Goal: Check status: Check status

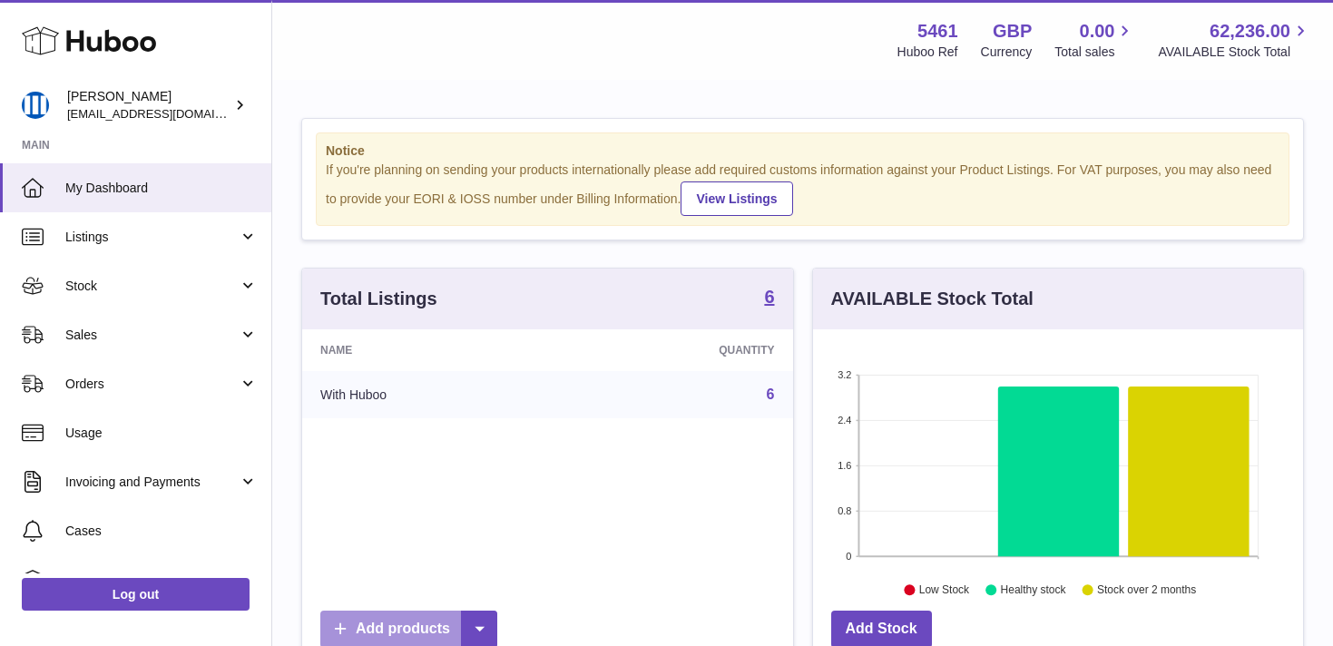
scroll to position [283, 490]
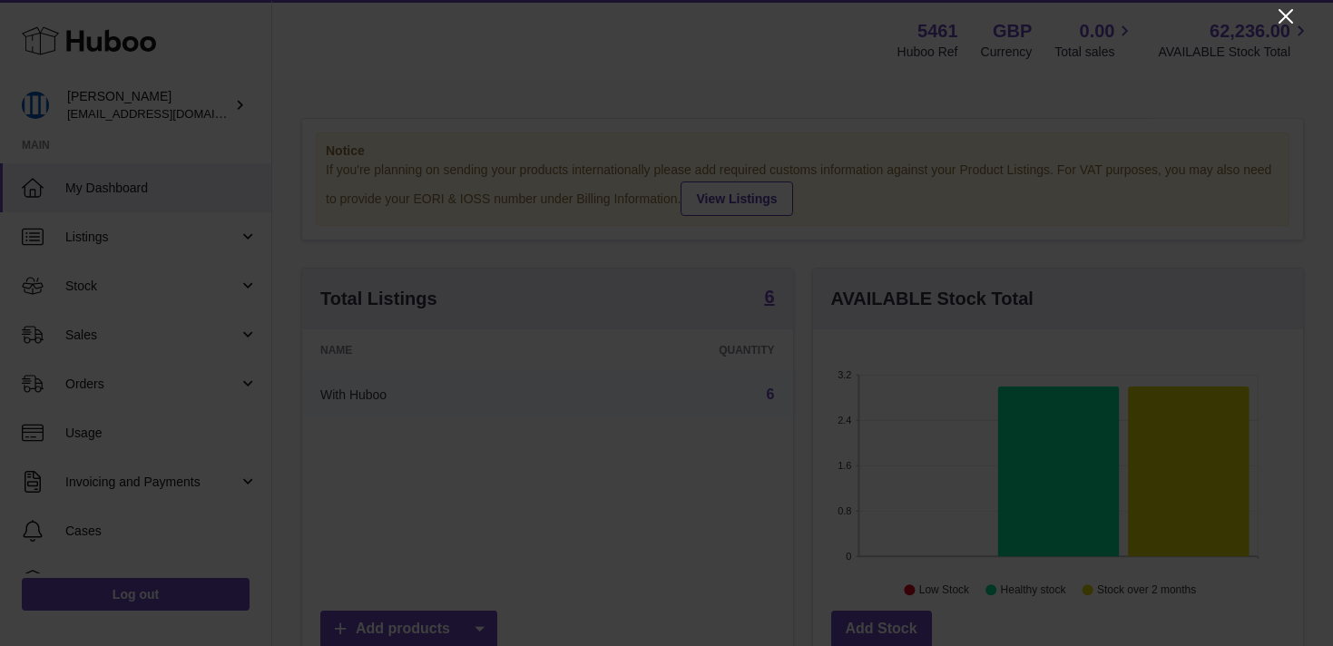
click at [1292, 17] on icon "Close" at bounding box center [1286, 16] width 22 height 22
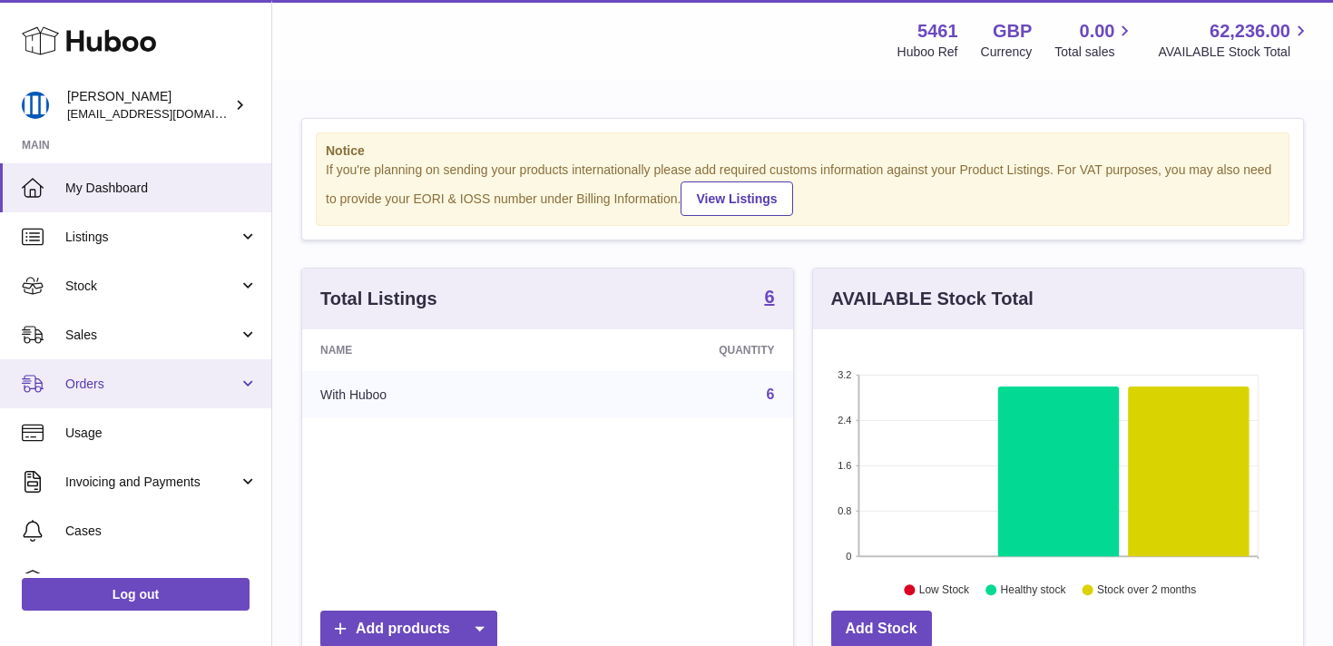
click at [200, 376] on span "Orders" at bounding box center [151, 384] width 173 height 17
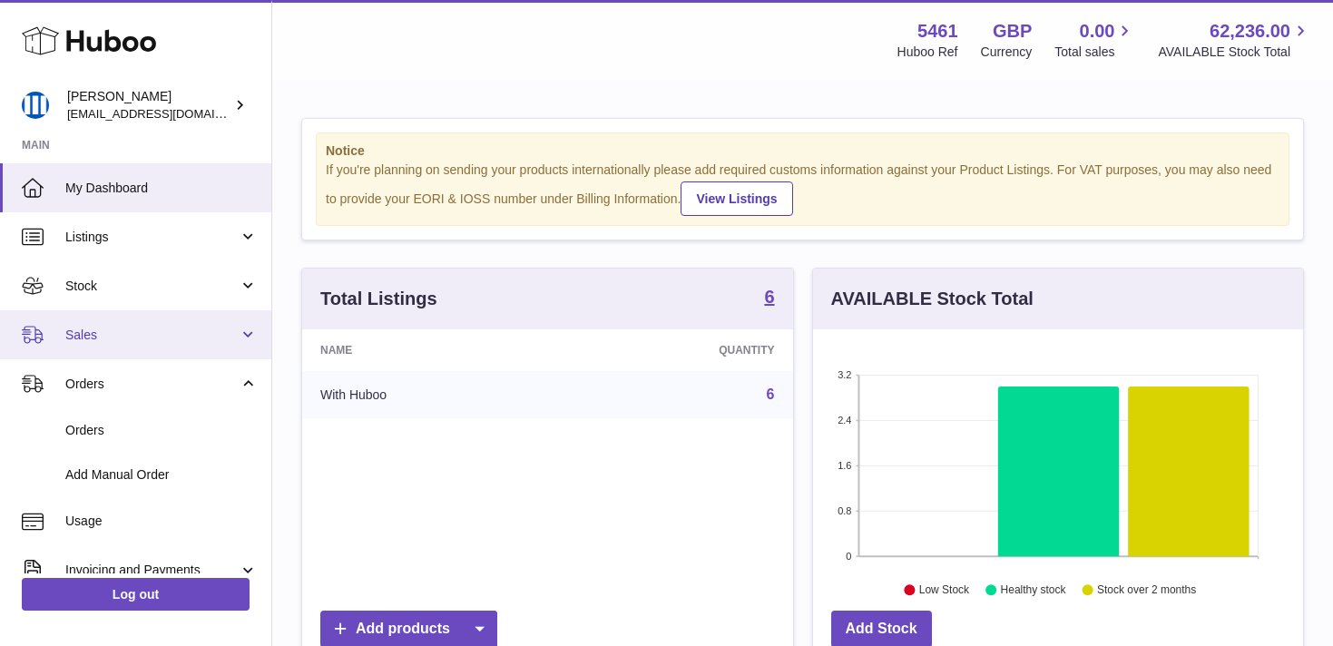
click at [201, 331] on span "Sales" at bounding box center [151, 335] width 173 height 17
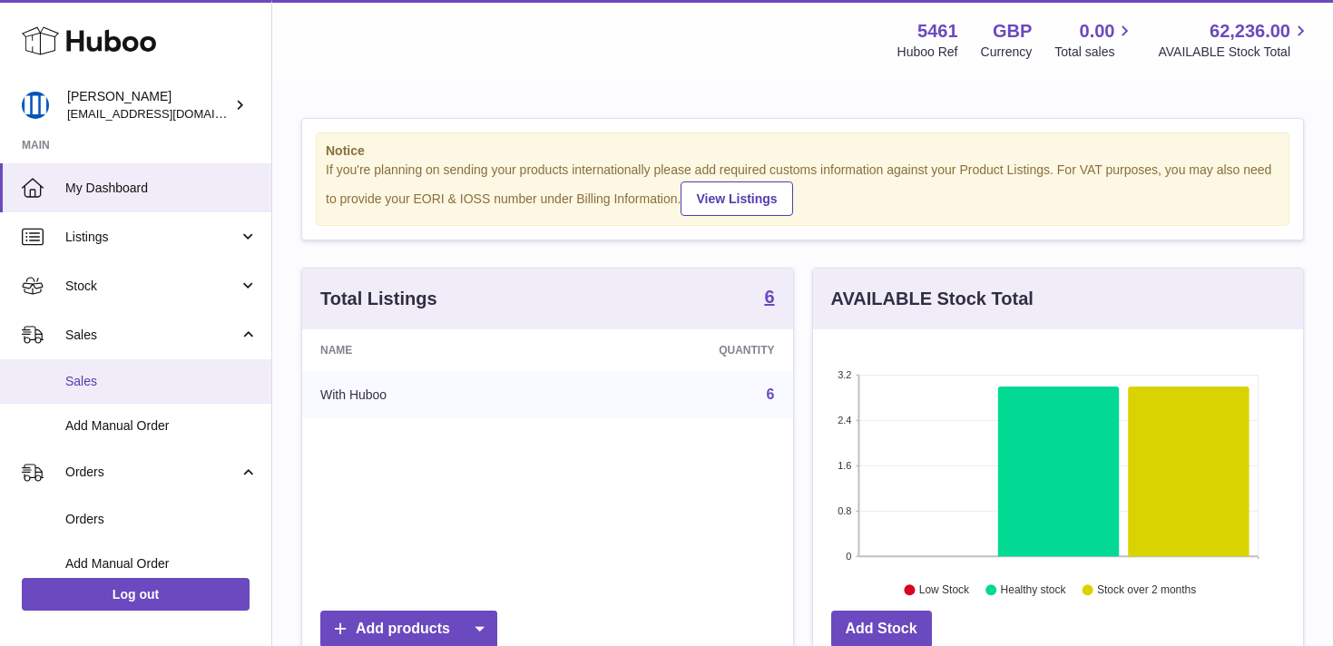
click at [185, 379] on span "Sales" at bounding box center [161, 381] width 192 height 17
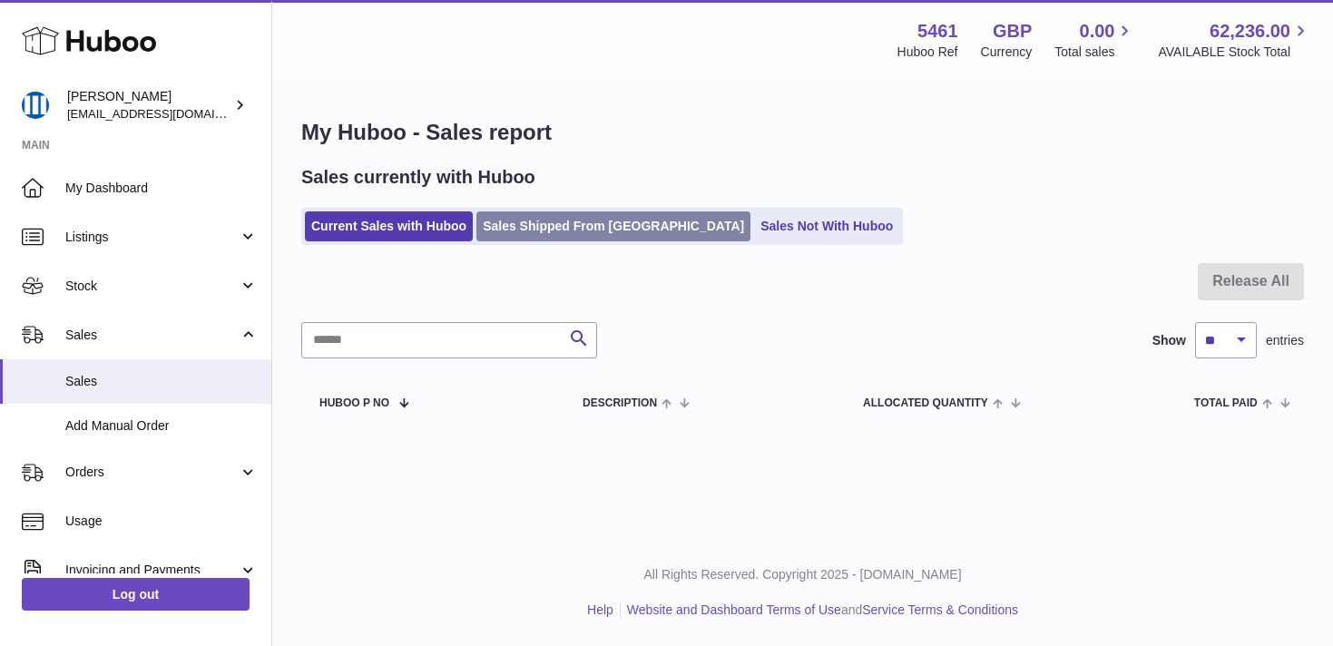
click at [586, 223] on link "Sales Shipped From [GEOGRAPHIC_DATA]" at bounding box center [613, 226] width 274 height 30
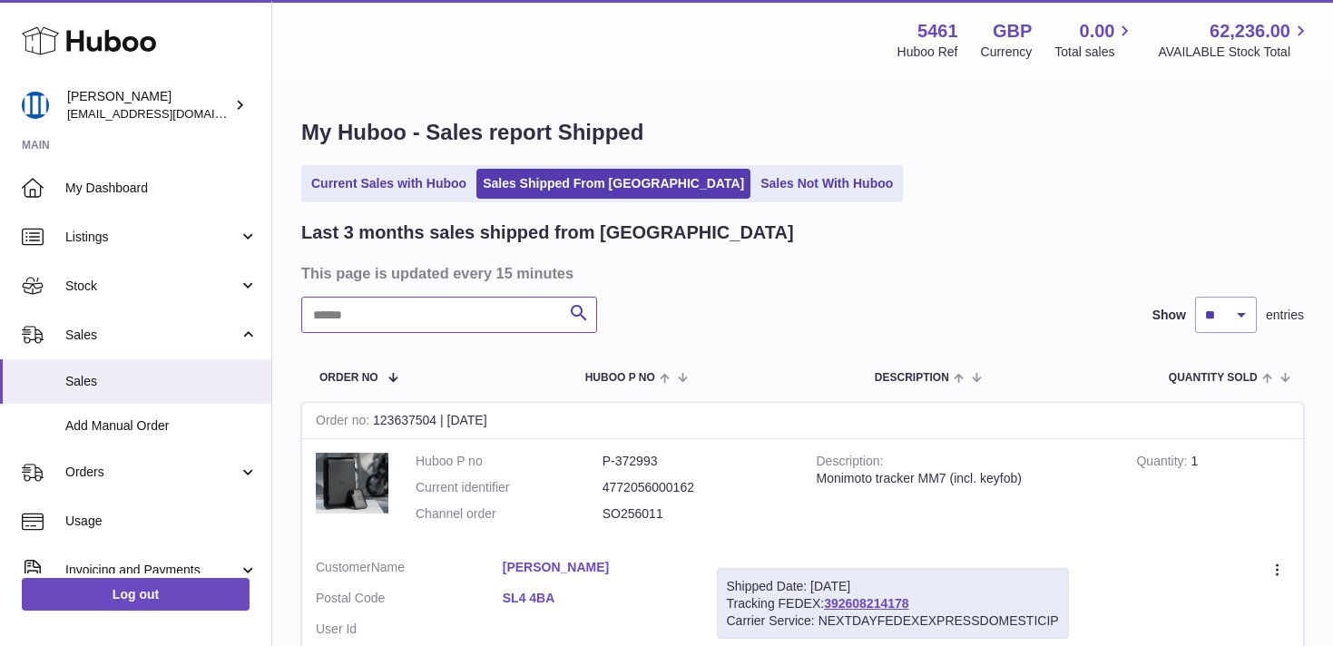
click at [470, 331] on input "text" at bounding box center [449, 315] width 296 height 36
paste input "*********"
type input "*********"
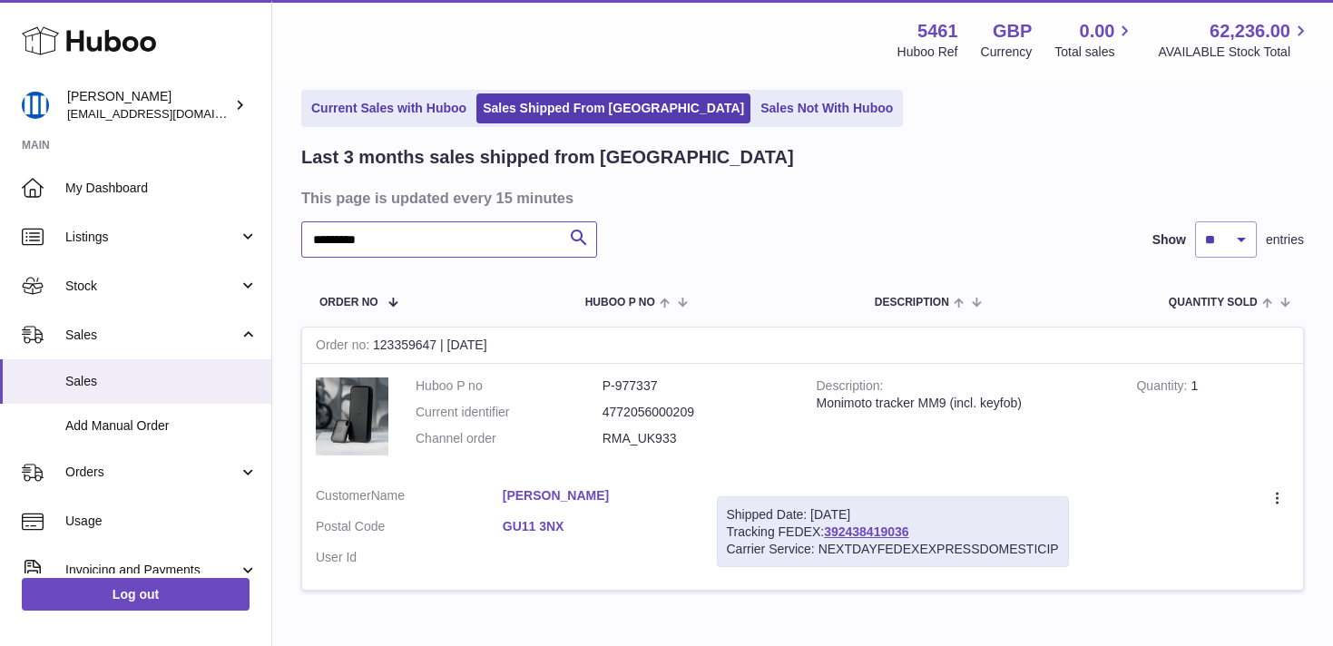
scroll to position [154, 0]
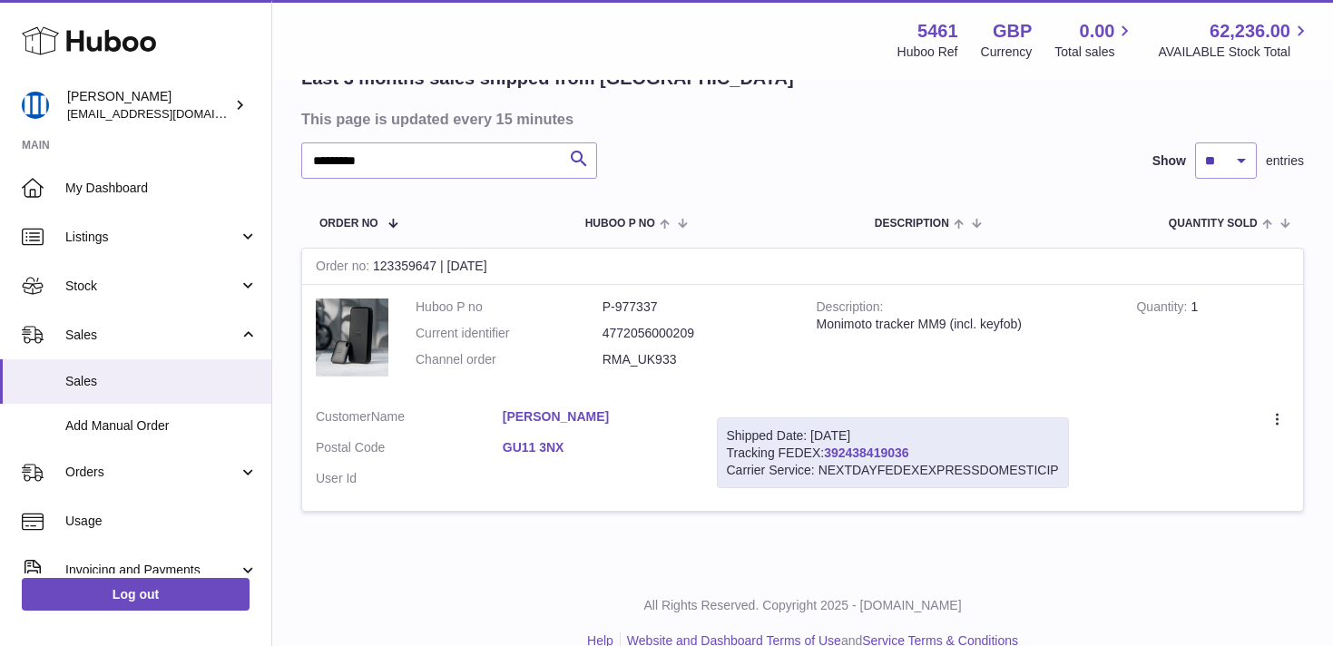
click at [861, 450] on link "392438419036" at bounding box center [866, 452] width 84 height 15
